Goal: Task Accomplishment & Management: Manage account settings

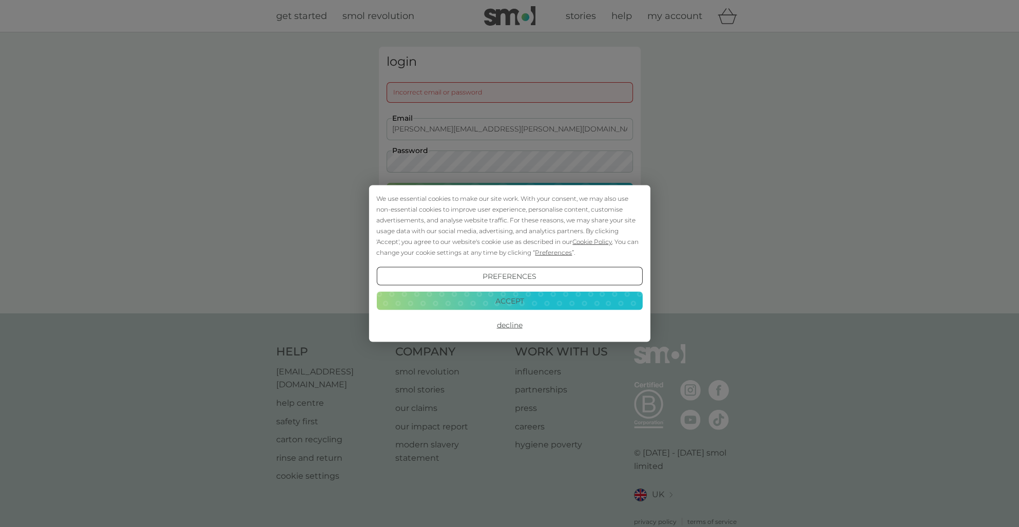
click at [520, 302] on button "Accept" at bounding box center [509, 300] width 266 height 18
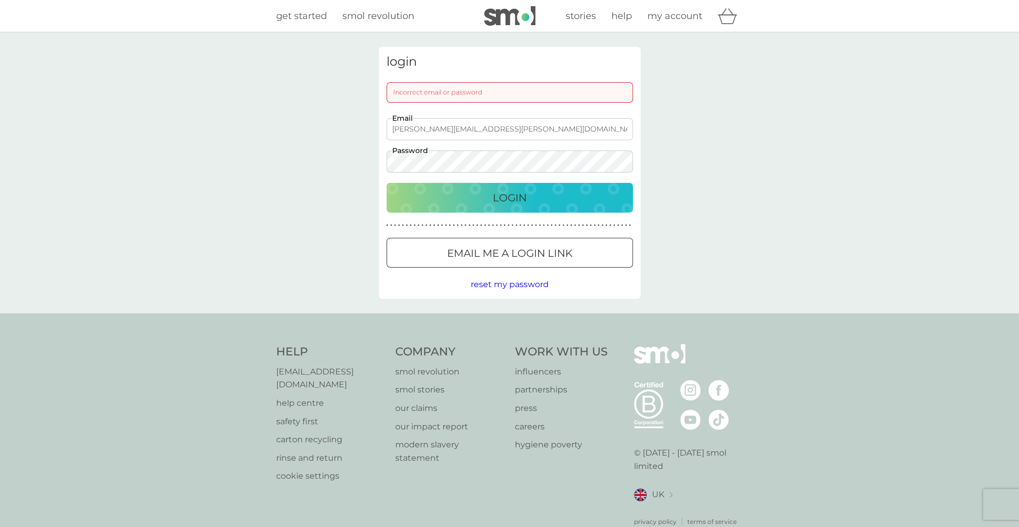
click at [536, 129] on input "[PERSON_NAME][EMAIL_ADDRESS][PERSON_NAME][DOMAIN_NAME]" at bounding box center [510, 129] width 247 height 22
click at [615, 195] on div "Login" at bounding box center [510, 198] width 226 height 16
click at [568, 250] on p "Email me a login link" at bounding box center [509, 253] width 125 height 16
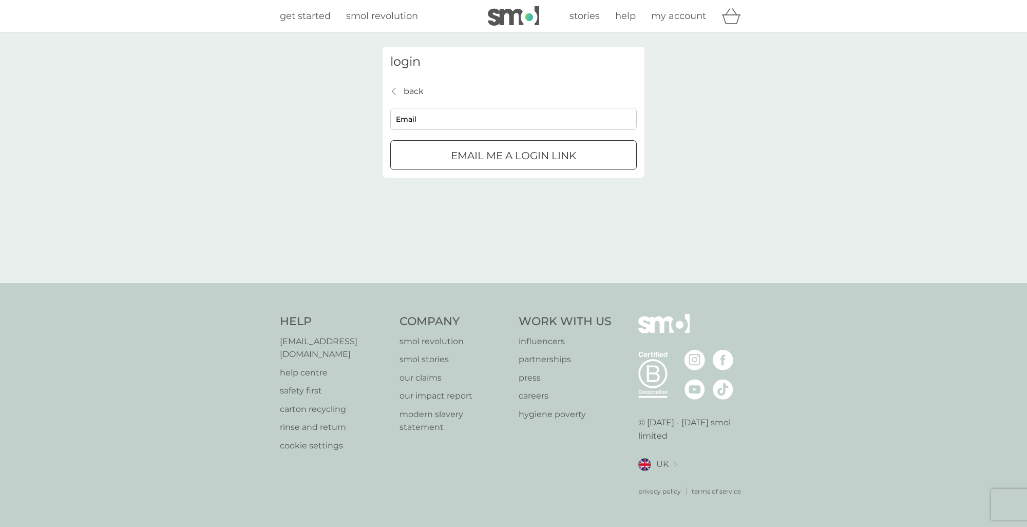
click at [437, 118] on input "Email" at bounding box center [513, 119] width 247 height 22
type input "[PERSON_NAME][EMAIL_ADDRESS][PERSON_NAME][DOMAIN_NAME]"
click at [526, 155] on div "submit" at bounding box center [525, 155] width 7 height 7
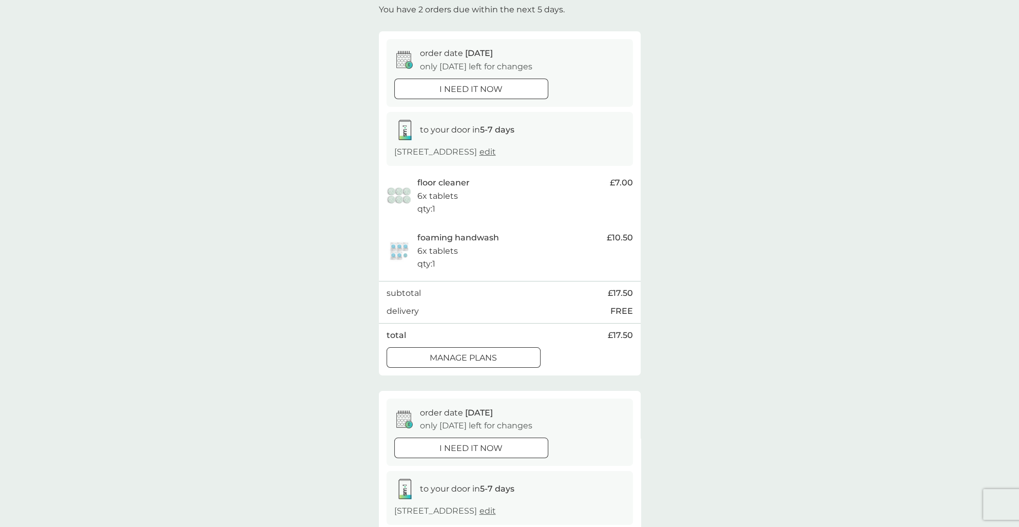
scroll to position [51, 0]
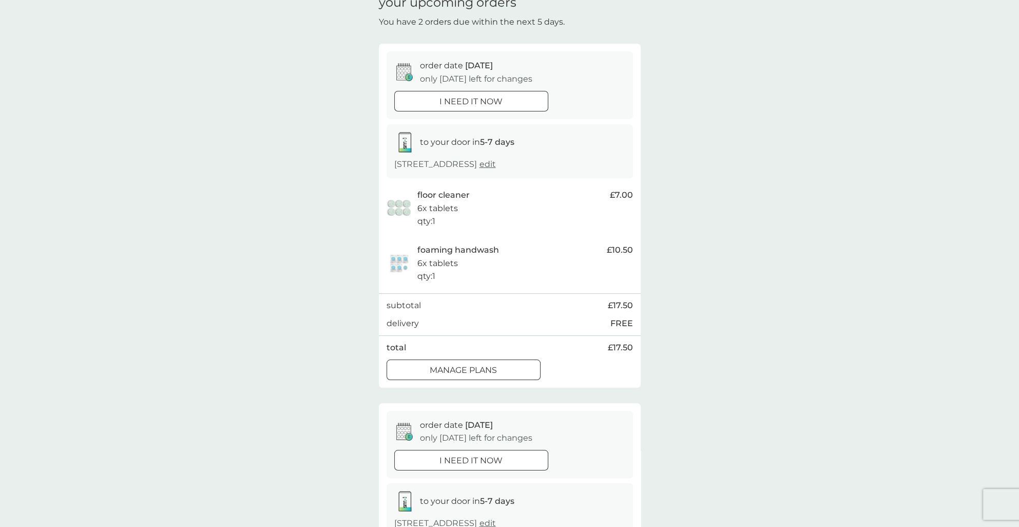
click at [486, 369] on p "manage plans" at bounding box center [463, 370] width 67 height 13
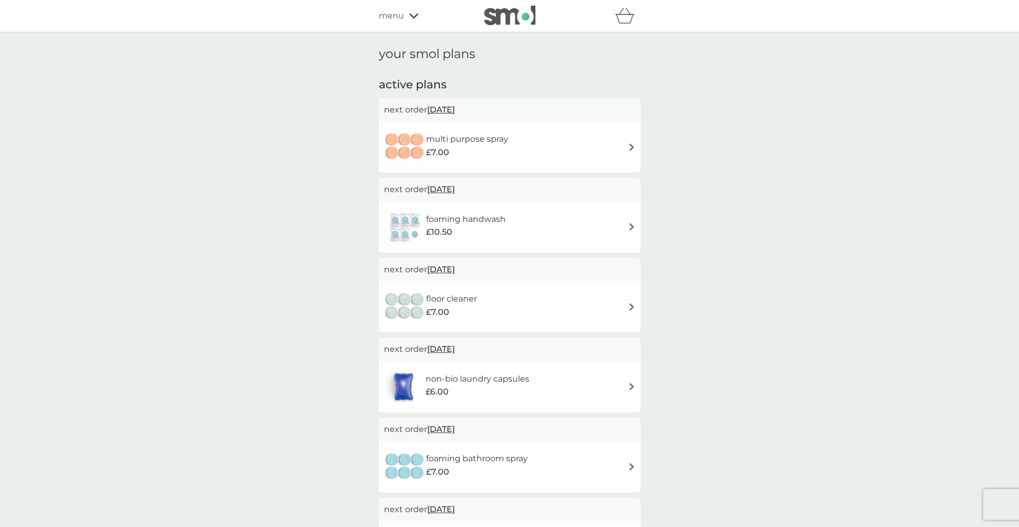
click at [598, 226] on div "foaming handwash £10.50" at bounding box center [510, 227] width 252 height 36
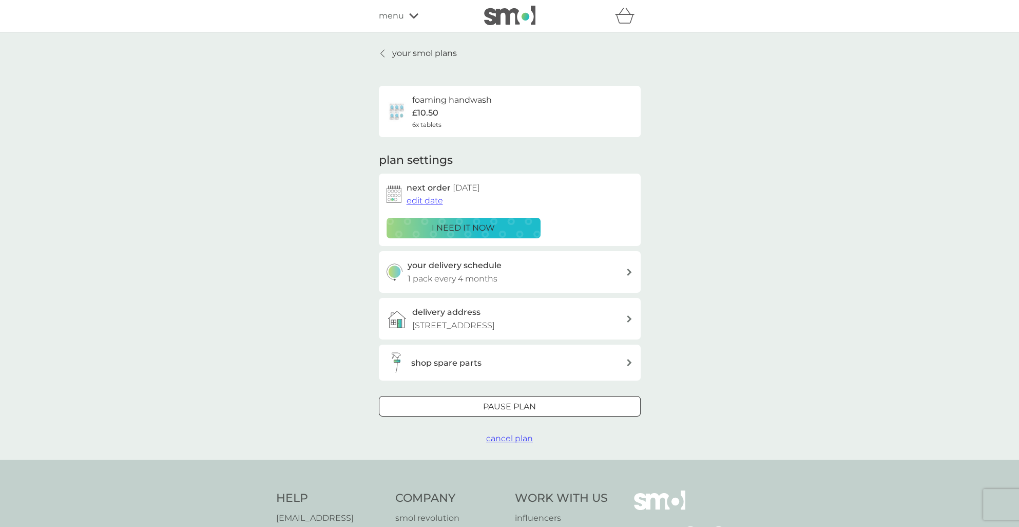
click at [522, 437] on span "cancel plan" at bounding box center [509, 438] width 47 height 10
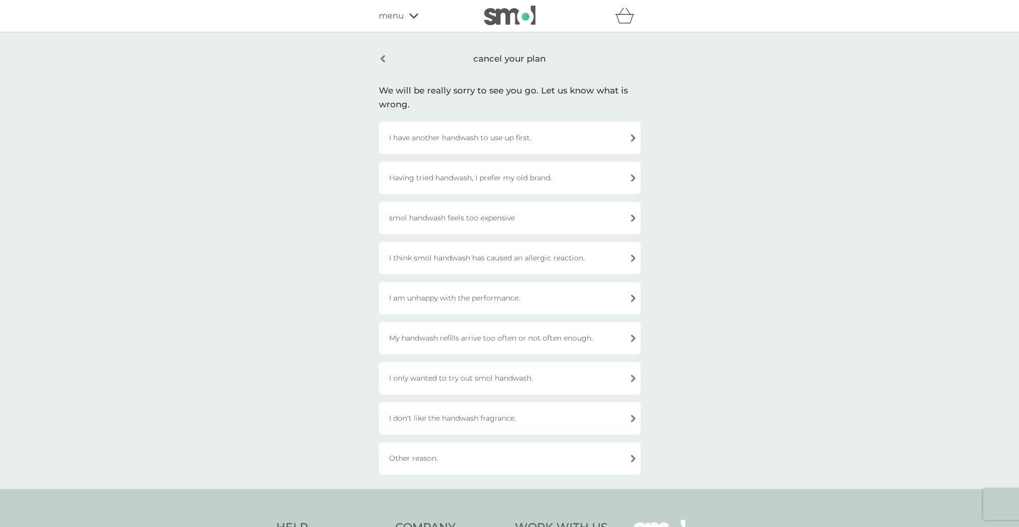
click at [506, 419] on div "I don't like the handwash fragrance." at bounding box center [510, 418] width 262 height 32
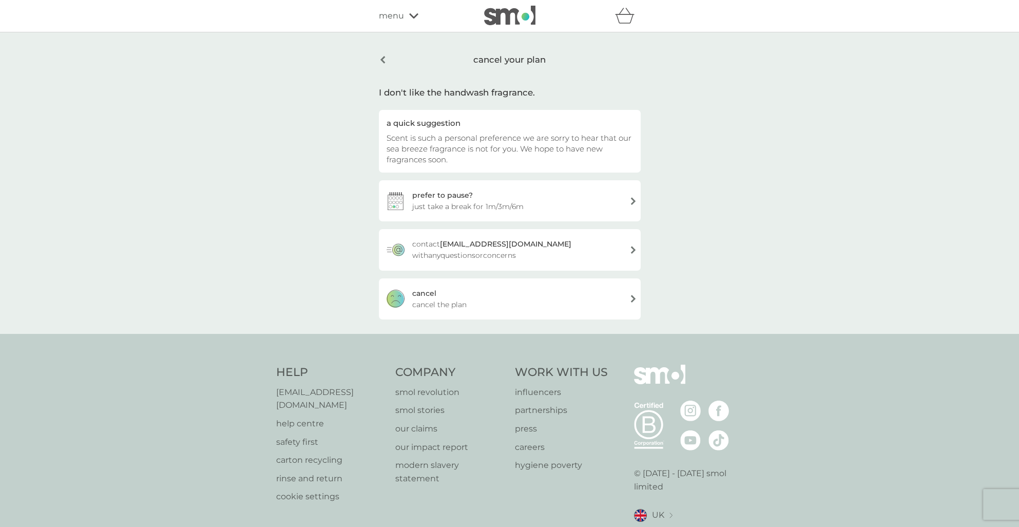
click at [450, 302] on span "cancel the plan" at bounding box center [439, 304] width 54 height 11
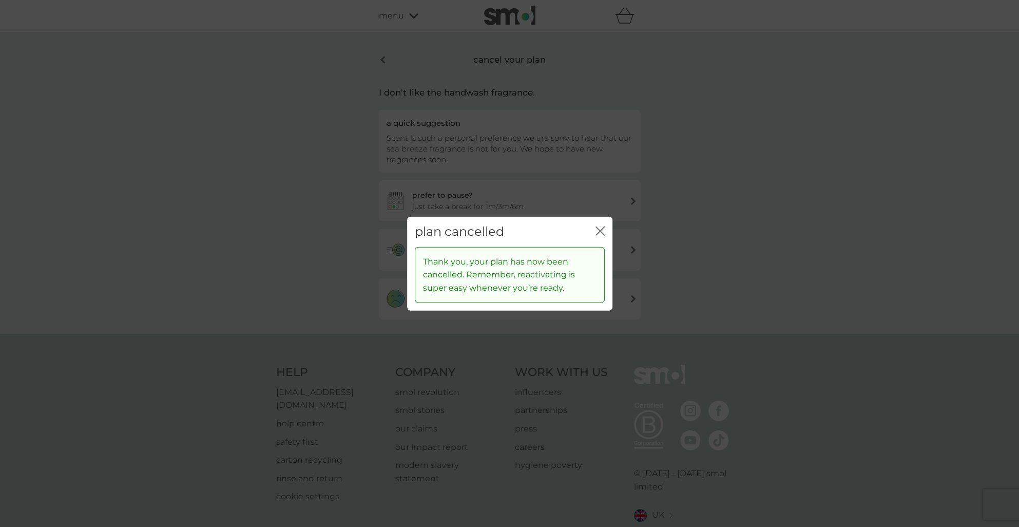
click at [596, 232] on icon "close" at bounding box center [600, 230] width 9 height 9
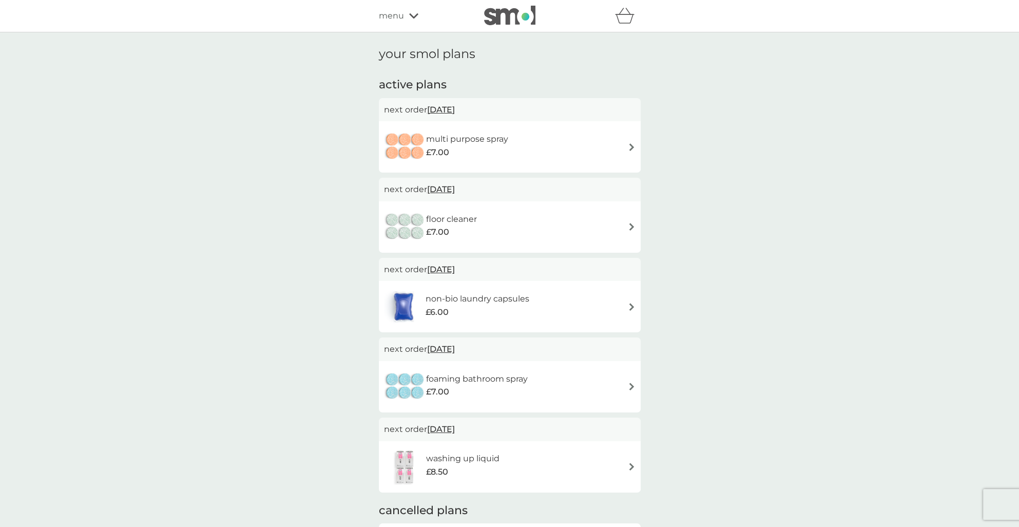
click at [478, 140] on h6 "multi purpose spray" at bounding box center [467, 139] width 82 height 13
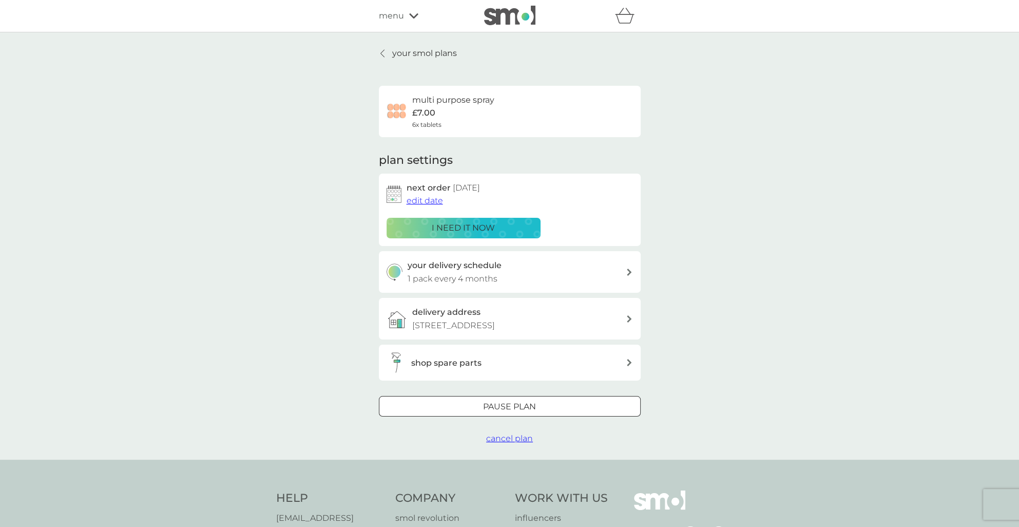
click at [434, 197] on span "edit date" at bounding box center [425, 201] width 36 height 10
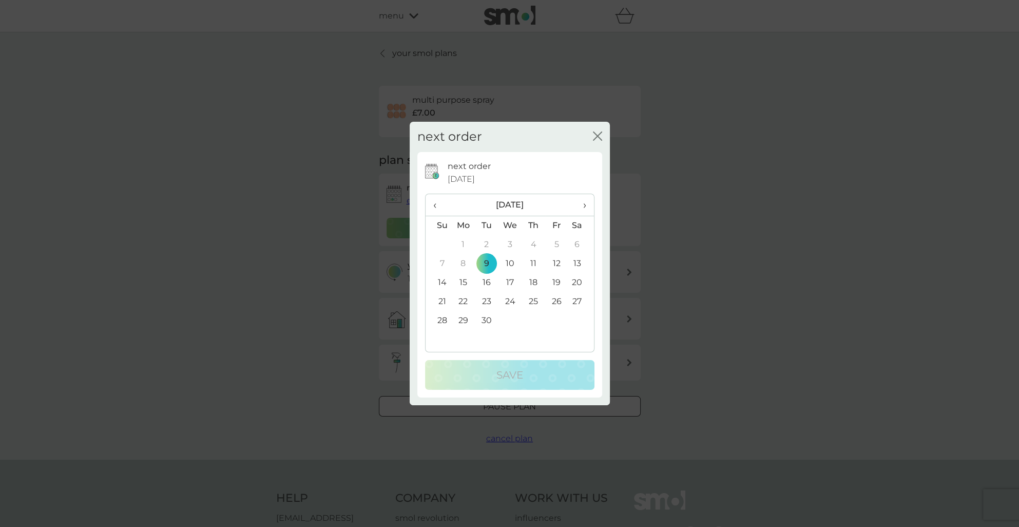
click at [583, 209] on span "›" at bounding box center [581, 205] width 10 height 22
click at [580, 244] on td "1" at bounding box center [581, 244] width 26 height 19
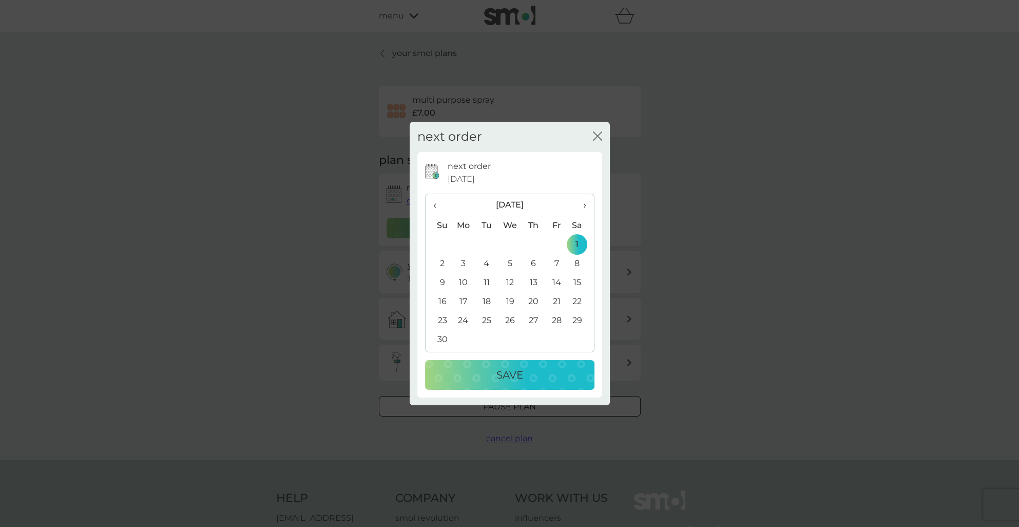
click at [524, 374] on div "Save" at bounding box center [510, 375] width 149 height 16
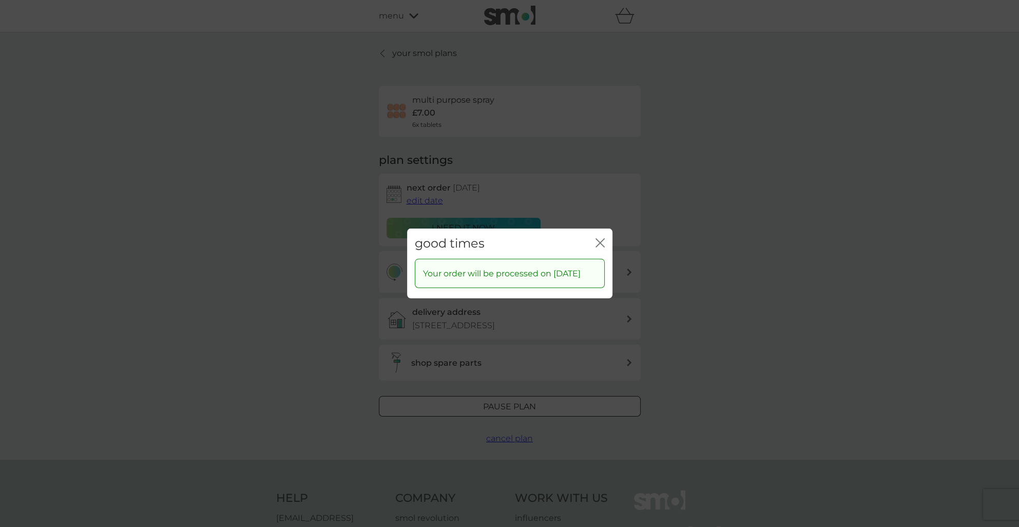
click at [603, 241] on icon "close" at bounding box center [600, 242] width 9 height 9
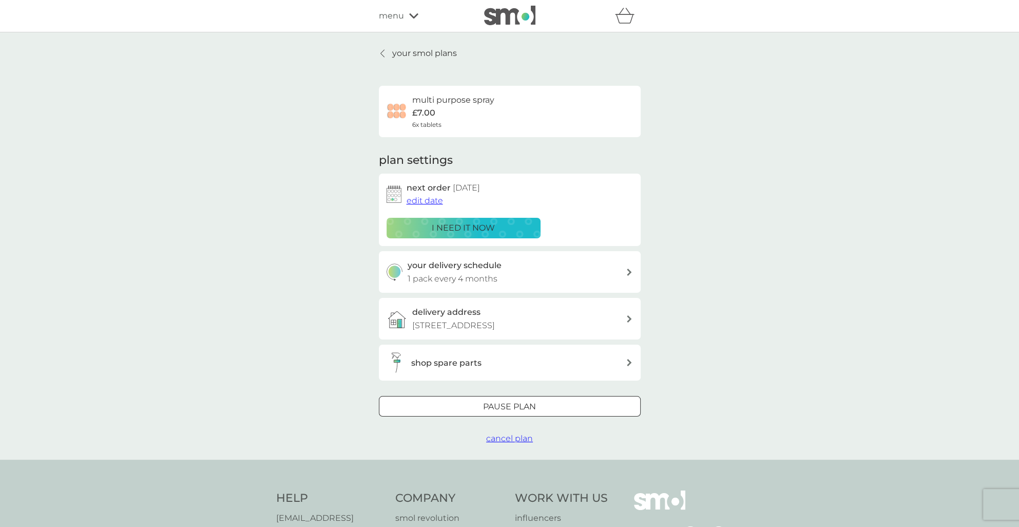
click at [430, 54] on p "your smol plans" at bounding box center [424, 53] width 65 height 13
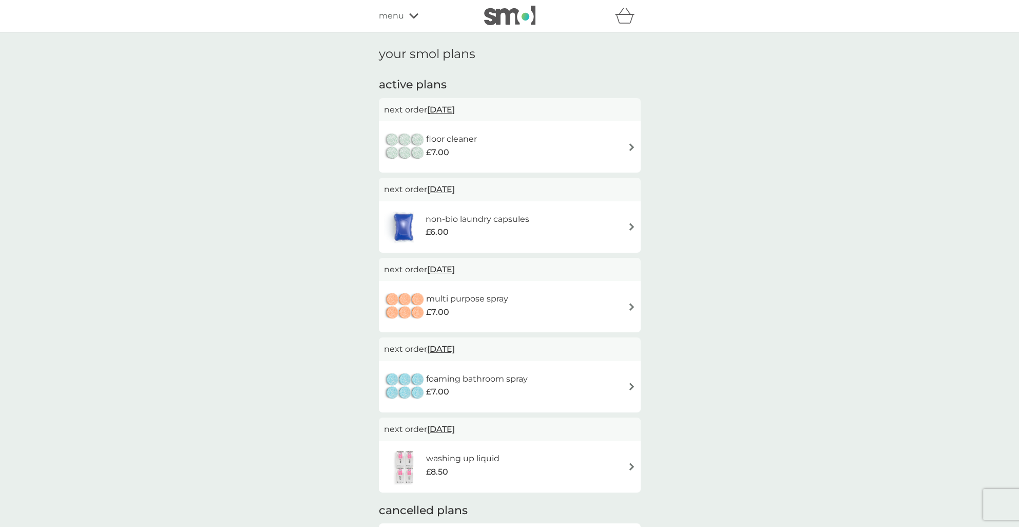
click at [475, 141] on h6 "floor cleaner" at bounding box center [451, 139] width 51 height 13
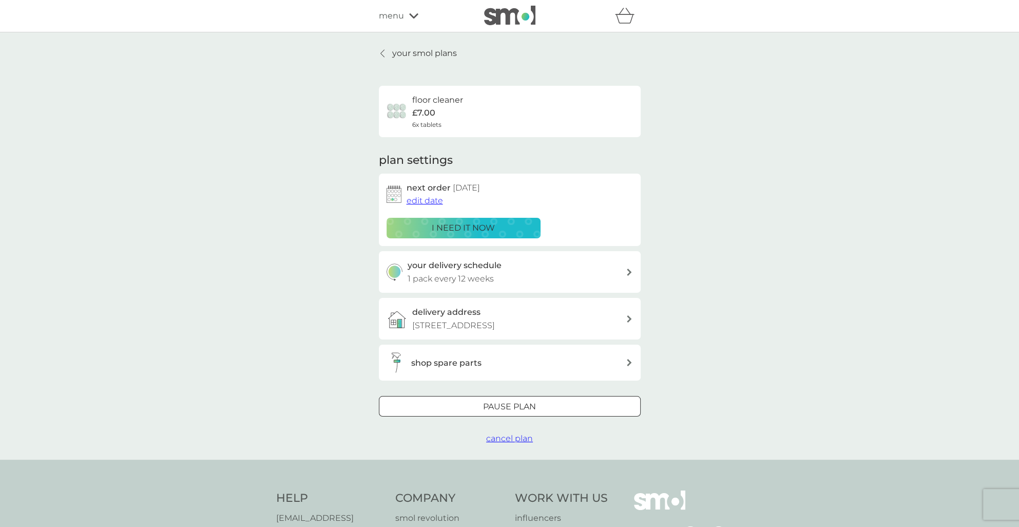
click at [495, 269] on h3 "your delivery schedule" at bounding box center [455, 265] width 94 height 13
select select "84"
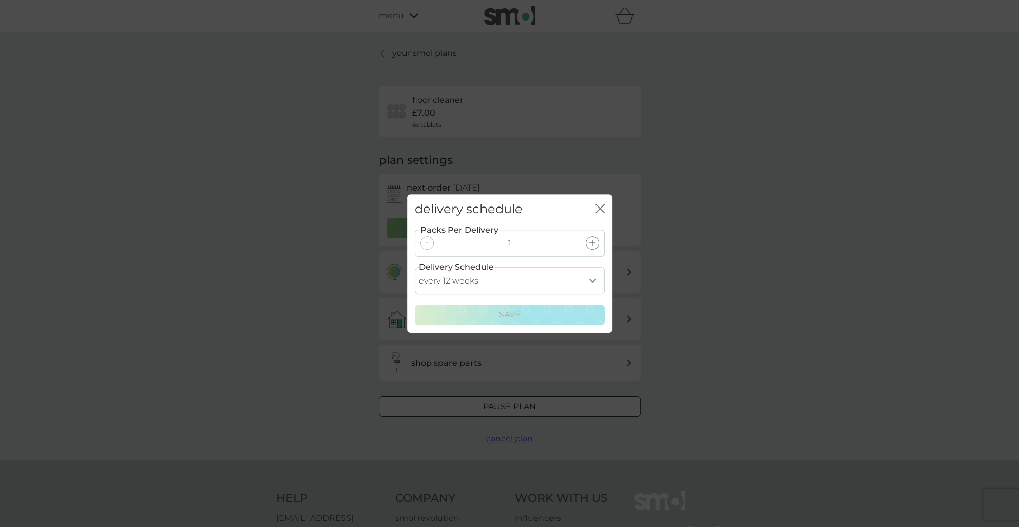
click at [601, 209] on icon "close" at bounding box center [600, 208] width 9 height 9
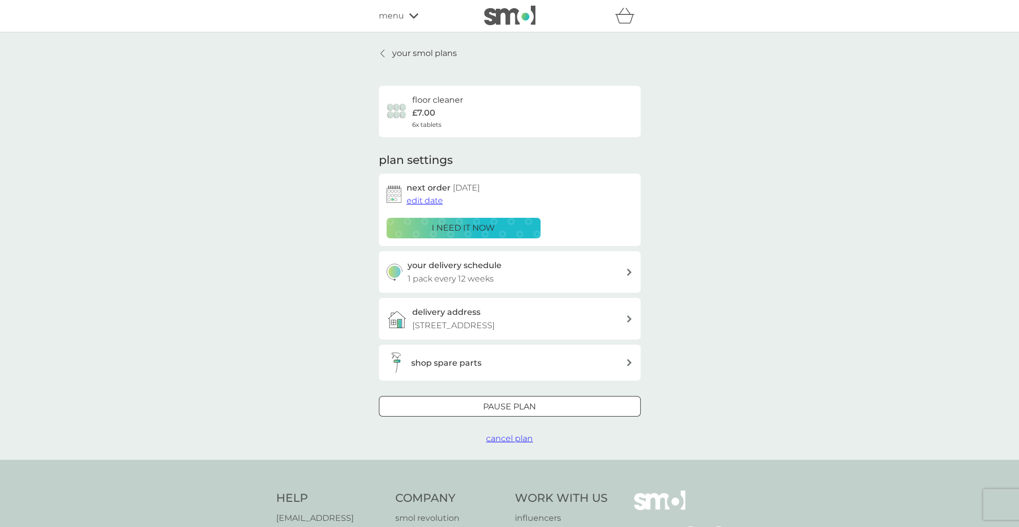
click at [431, 198] on span "edit date" at bounding box center [425, 201] width 36 height 10
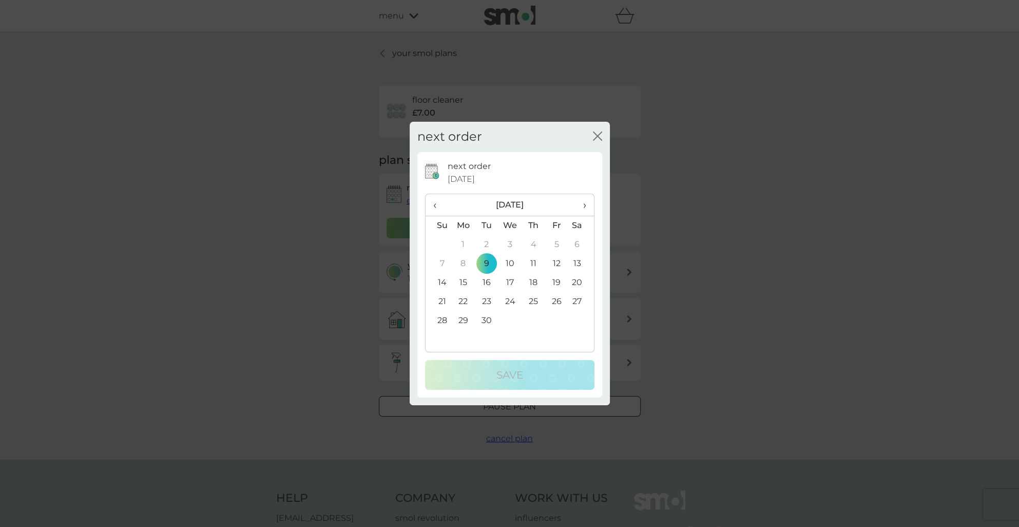
click at [587, 206] on th "›" at bounding box center [581, 205] width 26 height 22
drag, startPoint x: 587, startPoint y: 206, endPoint x: 577, endPoint y: 240, distance: 35.8
click at [577, 240] on td "1" at bounding box center [581, 244] width 26 height 19
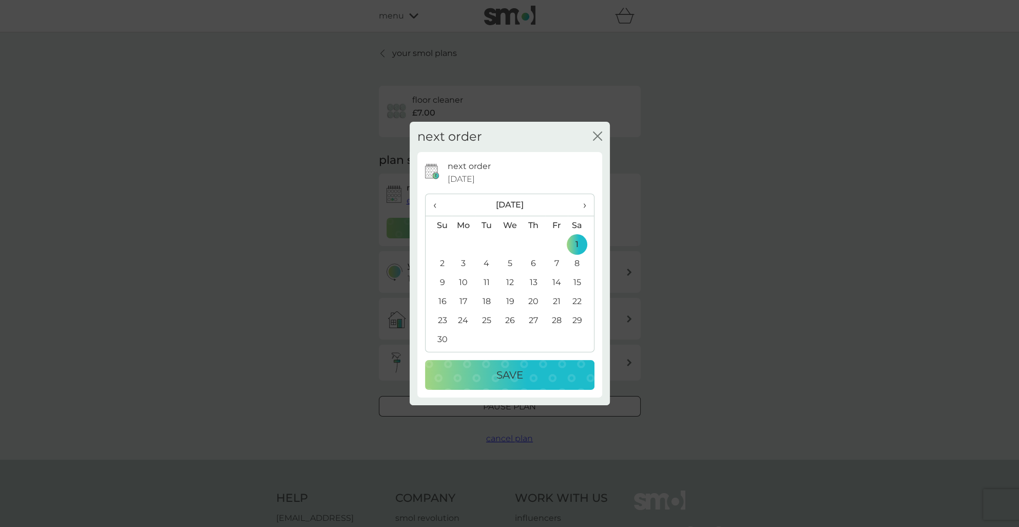
click at [501, 376] on p "Save" at bounding box center [510, 375] width 27 height 16
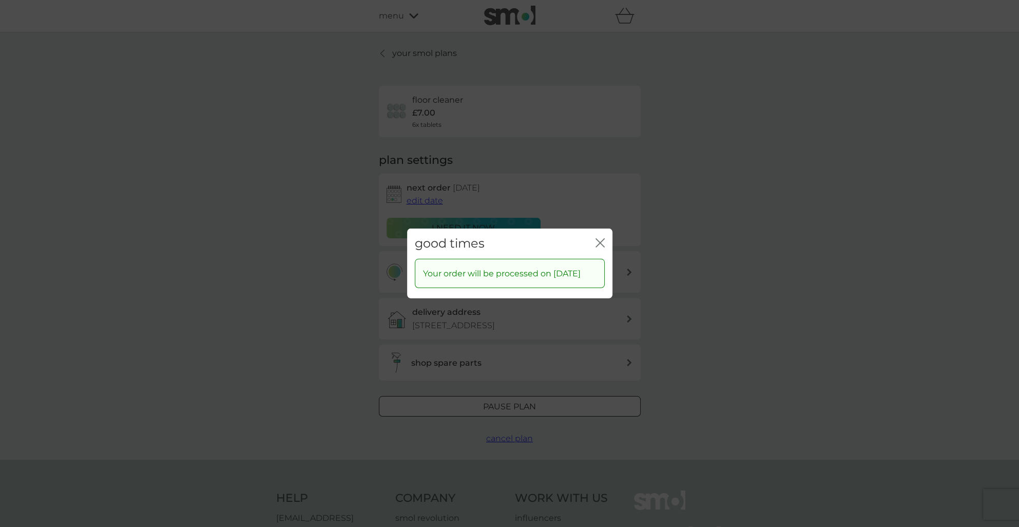
click at [599, 244] on icon "close" at bounding box center [600, 242] width 9 height 9
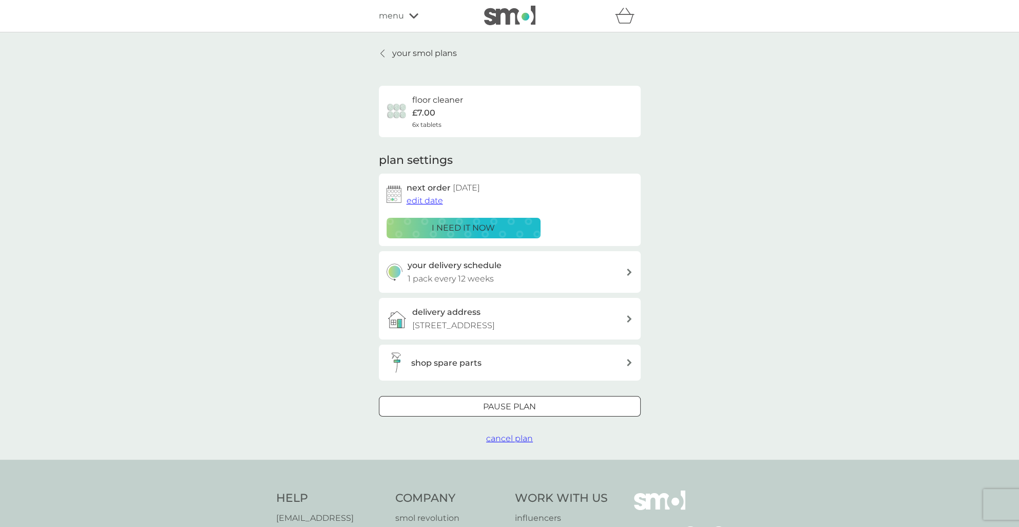
drag, startPoint x: 400, startPoint y: 51, endPoint x: 420, endPoint y: 64, distance: 23.8
click at [400, 51] on p "your smol plans" at bounding box center [424, 53] width 65 height 13
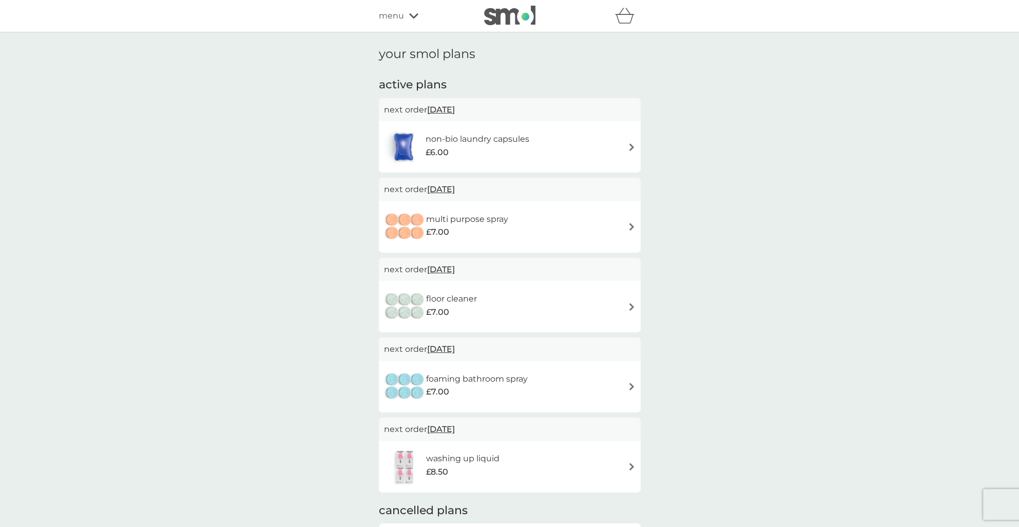
click at [406, 20] on div "menu" at bounding box center [422, 15] width 87 height 13
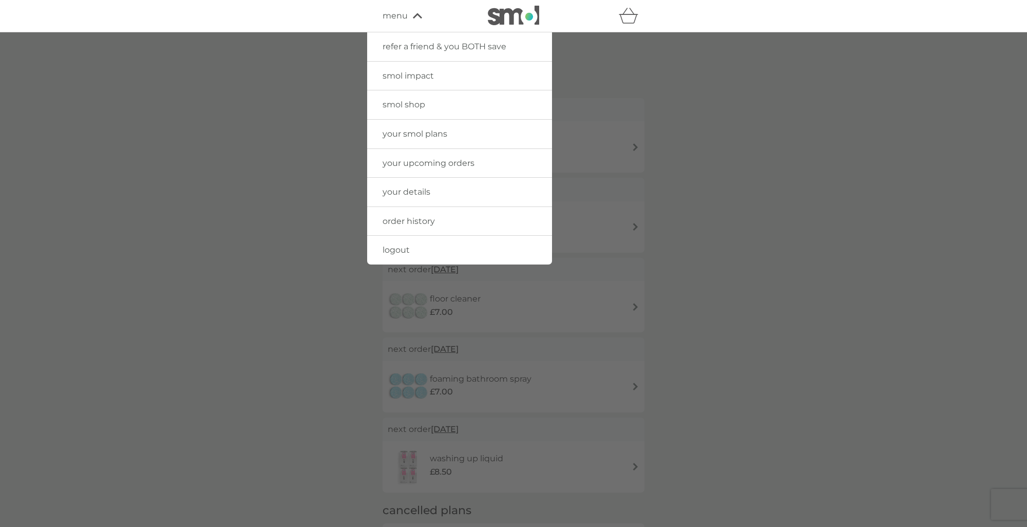
click at [407, 110] on link "smol shop" at bounding box center [459, 104] width 185 height 29
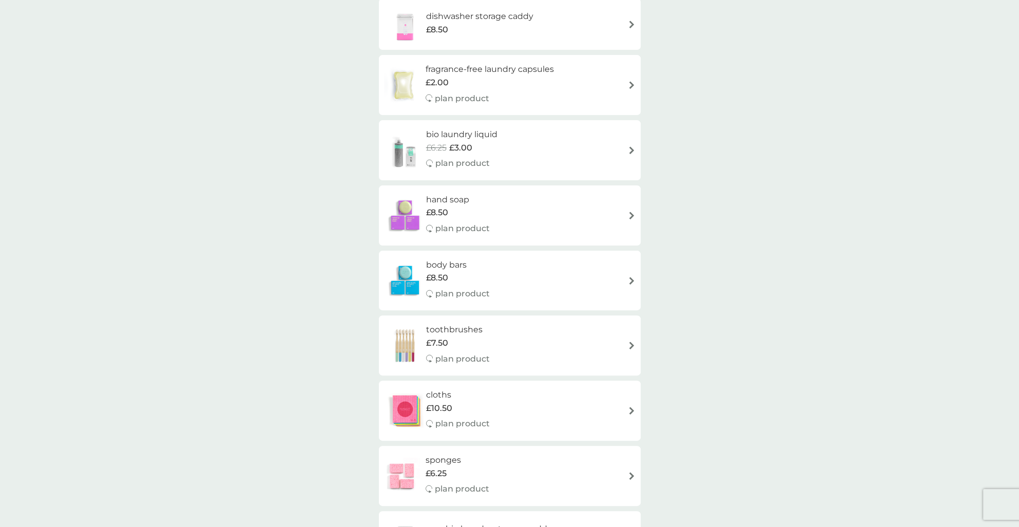
scroll to position [360, 0]
